Goal: Navigation & Orientation: Find specific page/section

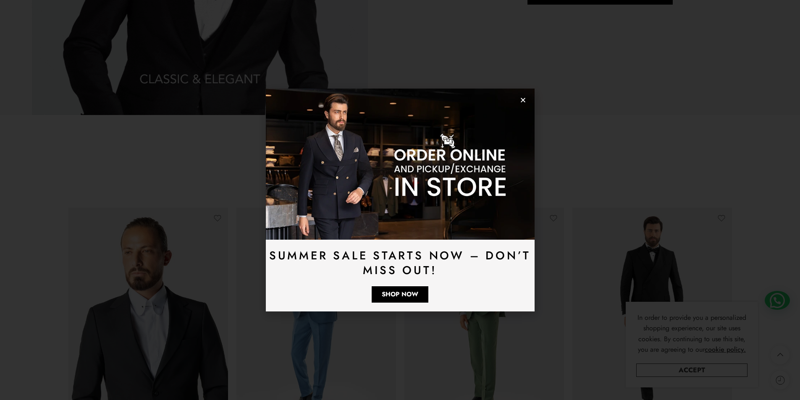
scroll to position [1344, 0]
click at [525, 102] on use "Close" at bounding box center [523, 100] width 5 height 5
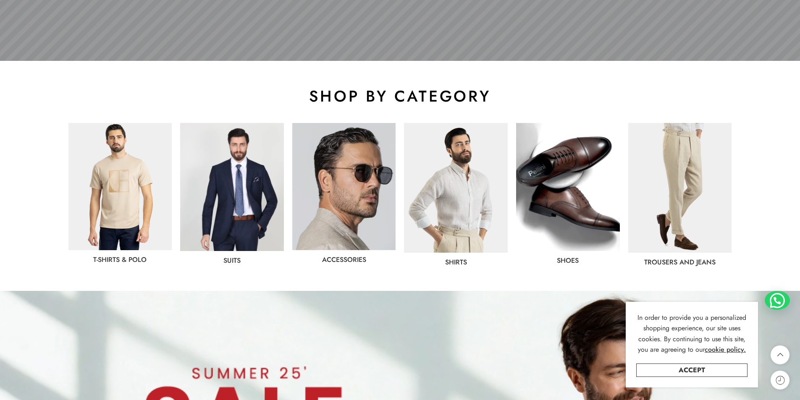
scroll to position [420, 0]
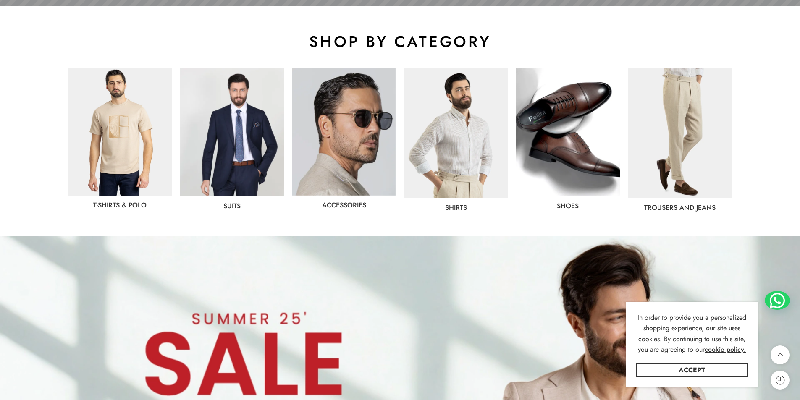
click at [574, 134] on img at bounding box center [568, 132] width 104 height 128
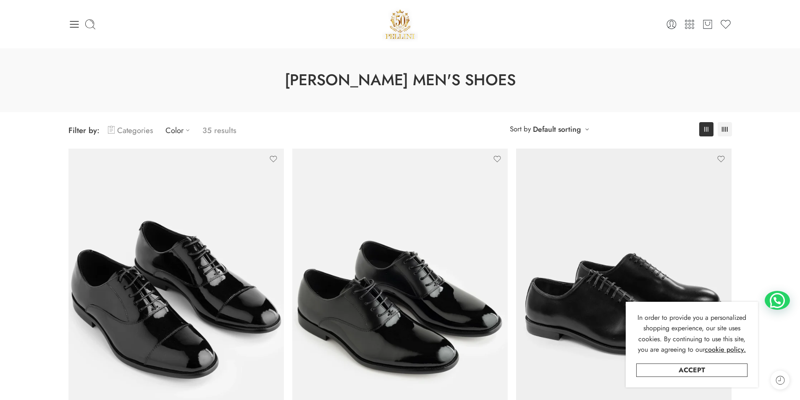
drag, startPoint x: 0, startPoint y: 0, endPoint x: 126, endPoint y: 131, distance: 182.1
click at [126, 131] on link "Categories" at bounding box center [130, 131] width 45 height 20
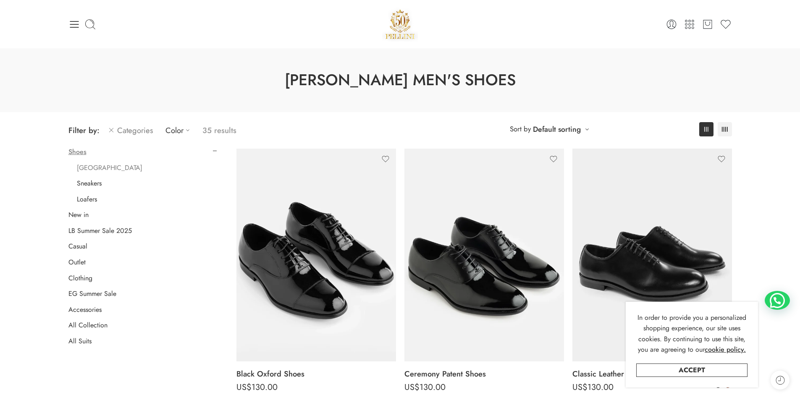
click at [95, 168] on link "[GEOGRAPHIC_DATA]" at bounding box center [110, 168] width 66 height 8
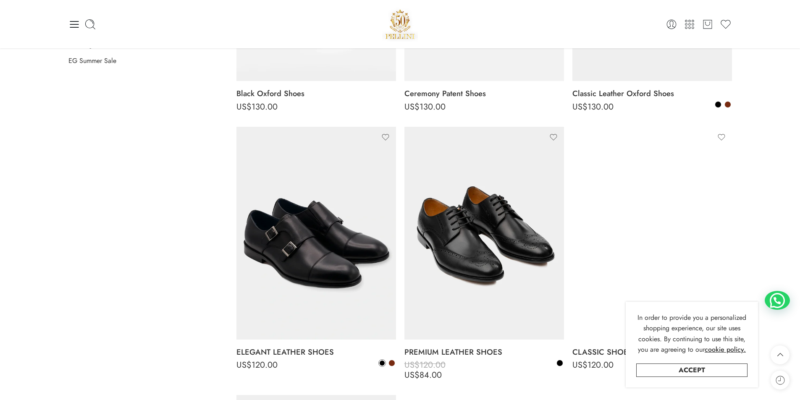
scroll to position [276, 0]
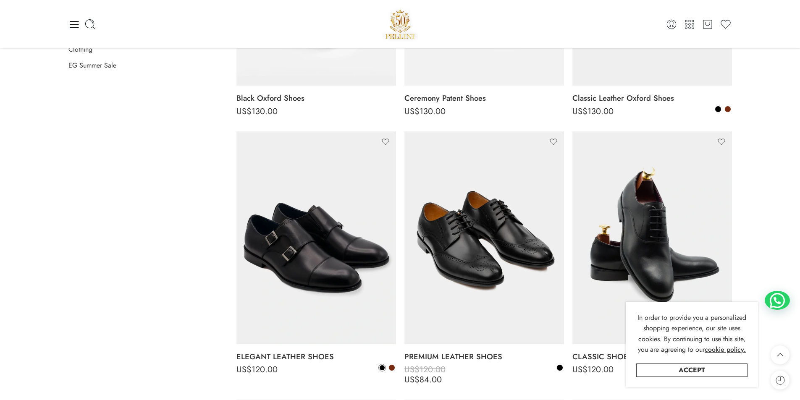
click at [401, 26] on img at bounding box center [400, 24] width 36 height 36
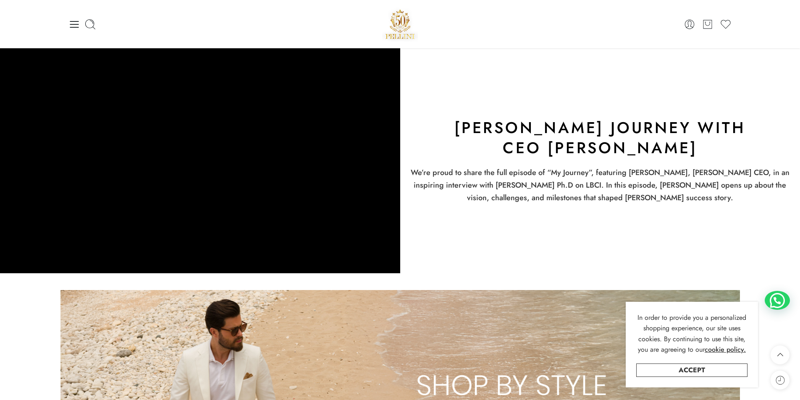
scroll to position [1470, 0]
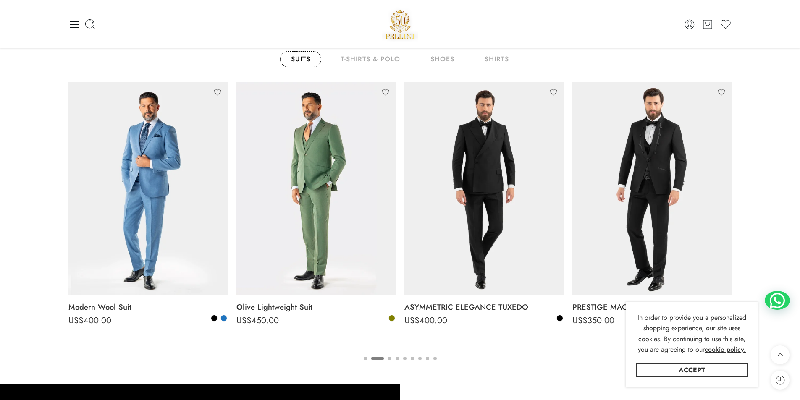
click at [390, 359] on button "3" at bounding box center [389, 366] width 3 height 18
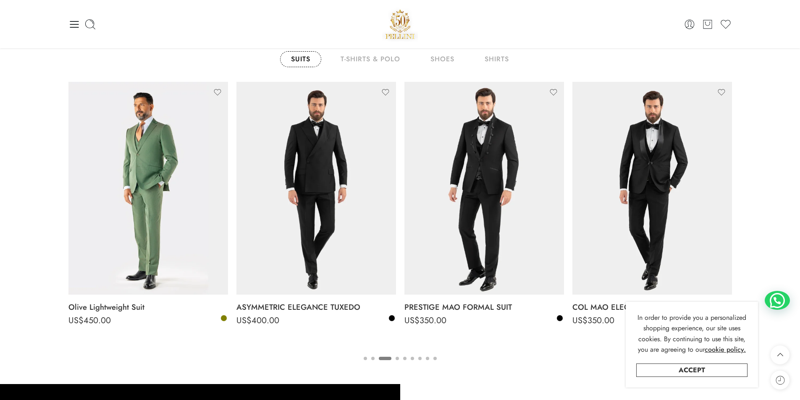
click at [396, 359] on ul "1 2 3 4 5 6 7 8 9" at bounding box center [400, 358] width 664 height 11
click at [398, 359] on button "4" at bounding box center [397, 366] width 3 height 18
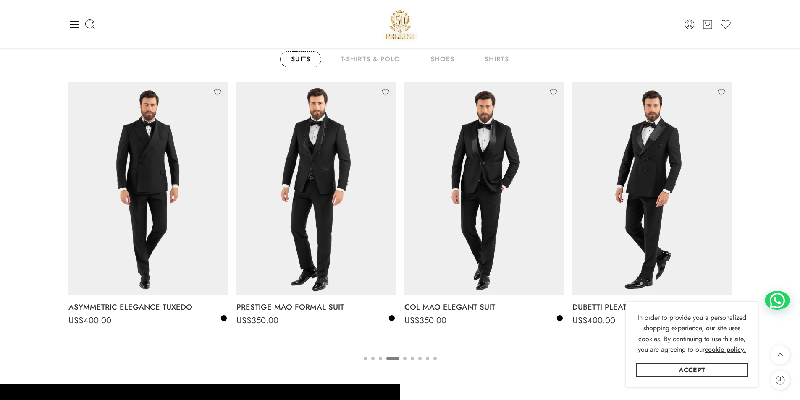
click at [404, 359] on button "5" at bounding box center [404, 366] width 3 height 18
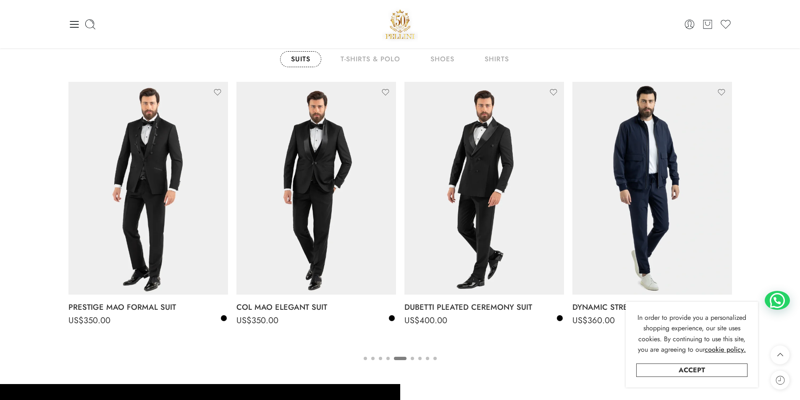
click at [409, 359] on ul "1 2 3 4 5 6 7 8 9" at bounding box center [400, 358] width 664 height 11
click at [414, 359] on button "6" at bounding box center [412, 366] width 3 height 18
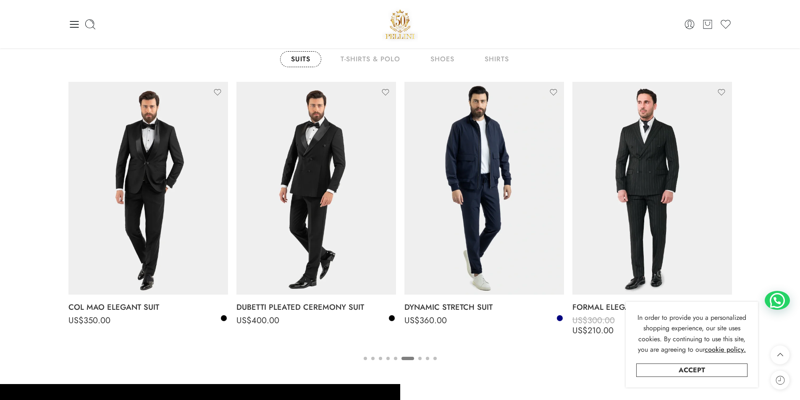
click at [419, 359] on ul "1 2 3 4 5 6 7 8 9" at bounding box center [400, 358] width 664 height 11
click at [426, 359] on button "8" at bounding box center [427, 366] width 3 height 18
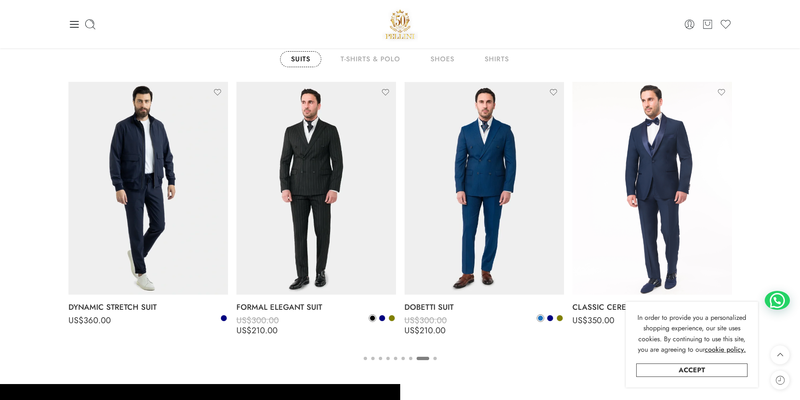
click at [432, 359] on ul "1 2 3 4 5 6 7 8 9" at bounding box center [400, 358] width 664 height 11
click at [437, 359] on ul "1 2 3 4 5 6 7 8 9" at bounding box center [400, 358] width 664 height 11
click at [433, 359] on button "9" at bounding box center [434, 366] width 3 height 18
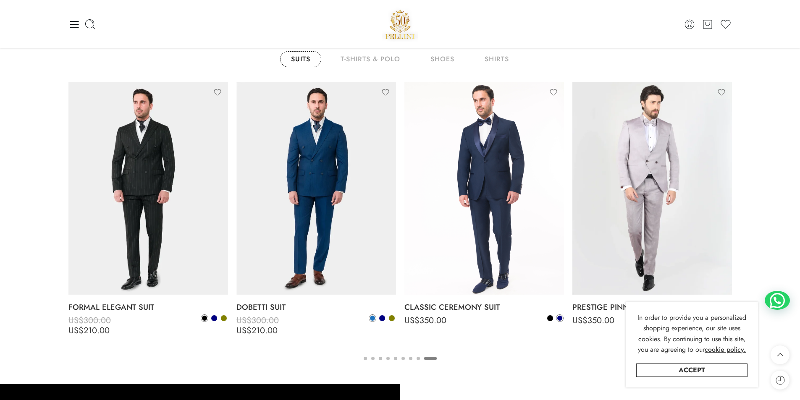
click at [412, 359] on ul "1 2 3 4 5 6 7 8 9" at bounding box center [400, 358] width 664 height 11
click at [412, 359] on button "7" at bounding box center [410, 366] width 3 height 18
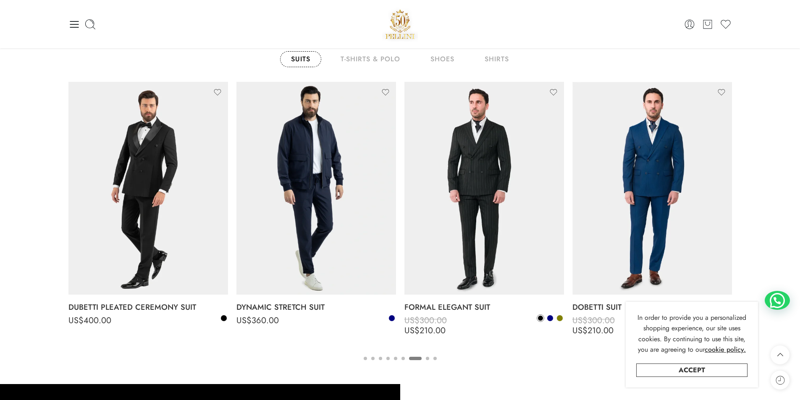
click at [419, 360] on button "7" at bounding box center [415, 366] width 13 height 18
click at [429, 359] on ul "1 2 3 4 5 6 7 8 9" at bounding box center [400, 358] width 664 height 11
click at [428, 359] on ul "1 2 3 4 5 6 7 8 9" at bounding box center [400, 358] width 664 height 11
click at [428, 359] on button "8" at bounding box center [427, 366] width 3 height 18
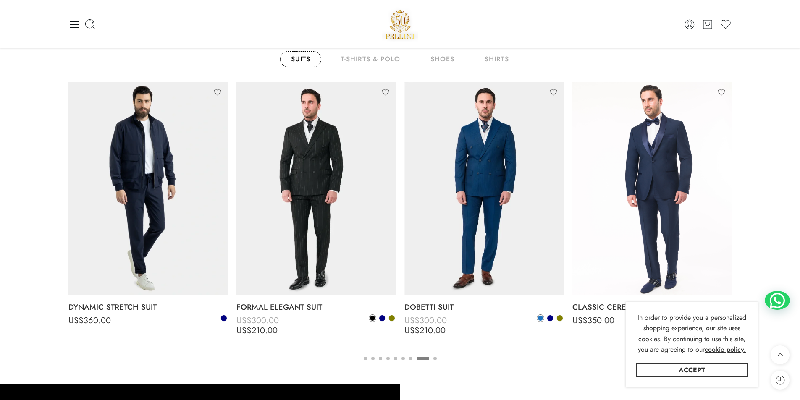
click at [388, 358] on button "4" at bounding box center [387, 366] width 3 height 18
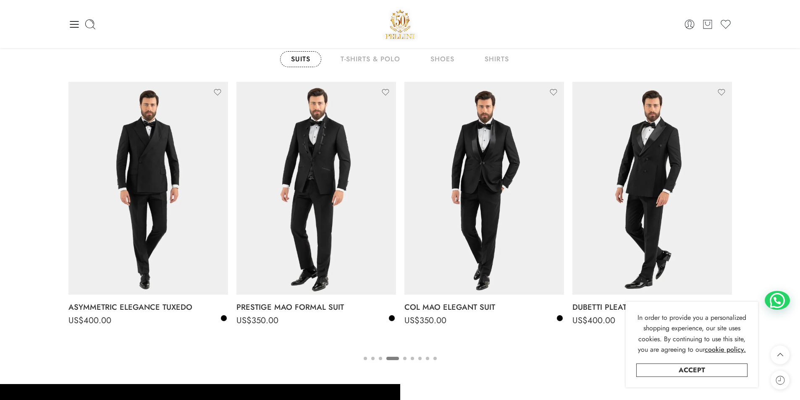
click at [383, 359] on ul "1 2 3 4 5 6 7 8 9" at bounding box center [400, 358] width 664 height 11
click at [381, 359] on button "3" at bounding box center [380, 366] width 3 height 18
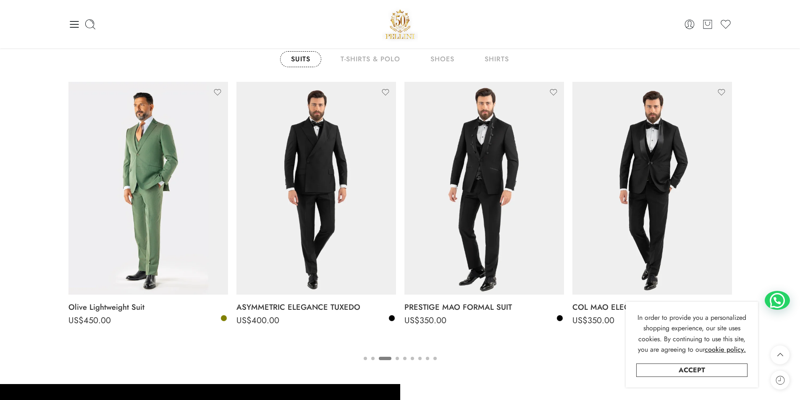
click at [373, 359] on button "2" at bounding box center [372, 366] width 3 height 18
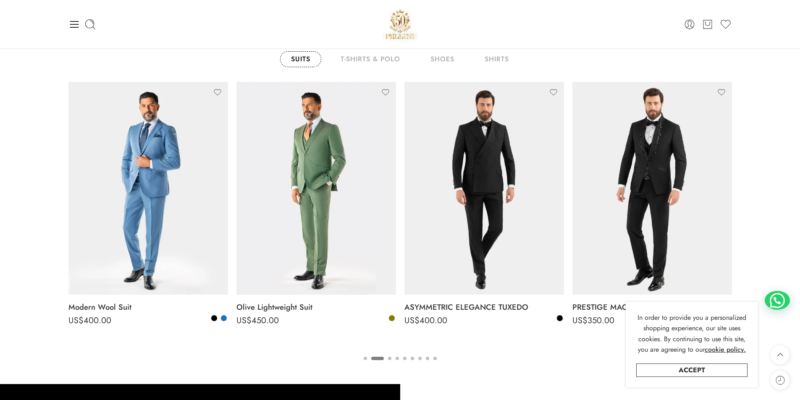
click at [367, 359] on ul "1 2 3 4 5 6 7 8 9" at bounding box center [400, 358] width 664 height 11
click at [365, 359] on button "1" at bounding box center [365, 366] width 3 height 18
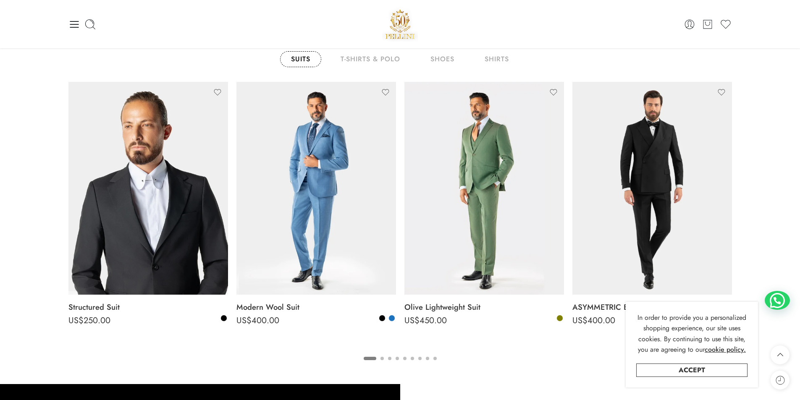
click at [401, 359] on ul "1 2 3 4 5 6 7 8 9" at bounding box center [400, 358] width 664 height 11
click at [403, 359] on button "5" at bounding box center [404, 366] width 3 height 18
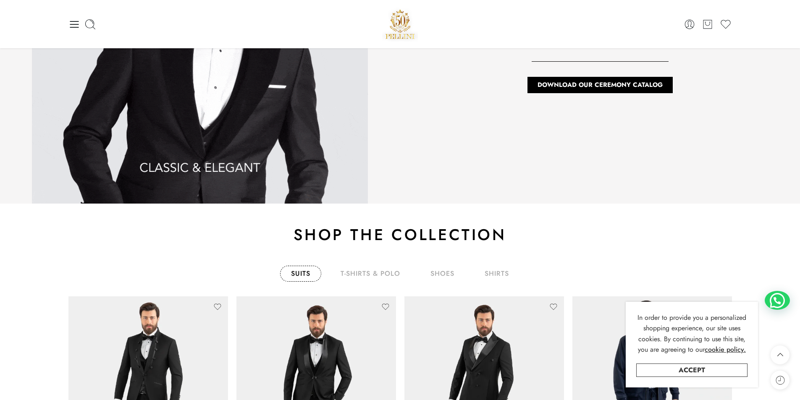
scroll to position [1134, 0]
